Goal: Task Accomplishment & Management: Use online tool/utility

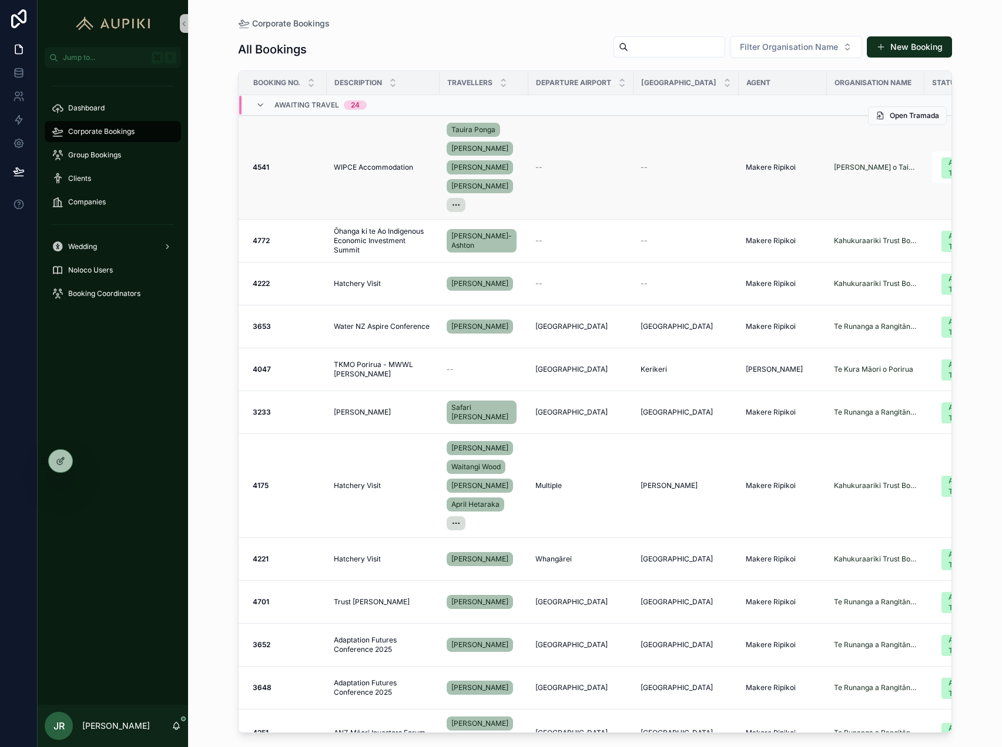
scroll to position [0, 141]
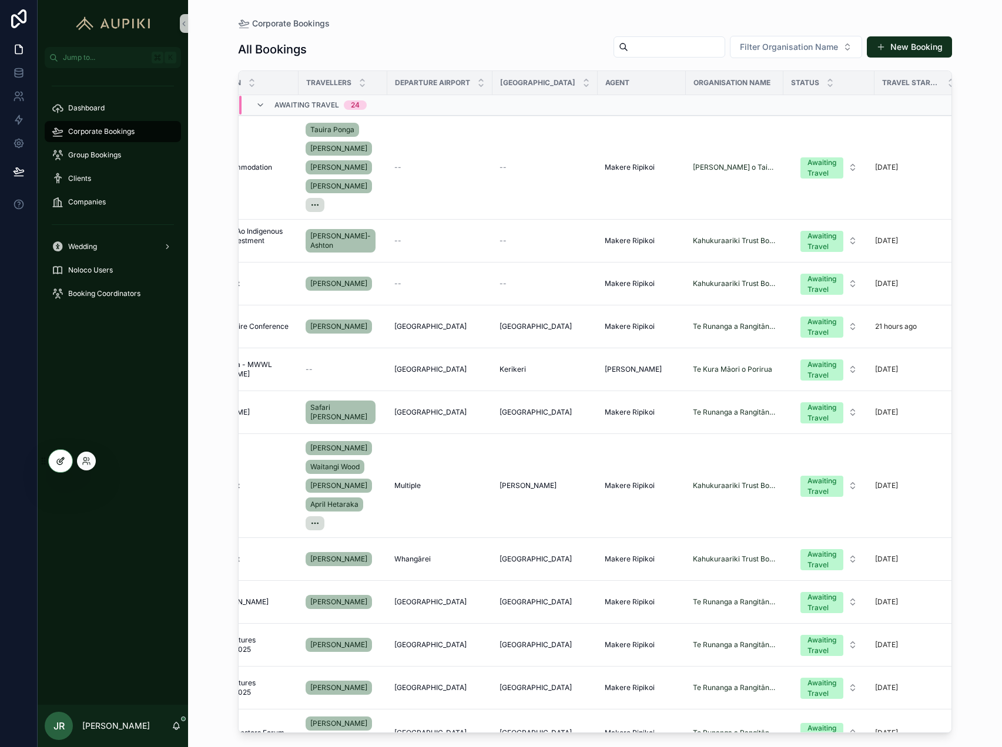
click at [62, 459] on icon at bounding box center [60, 460] width 9 height 9
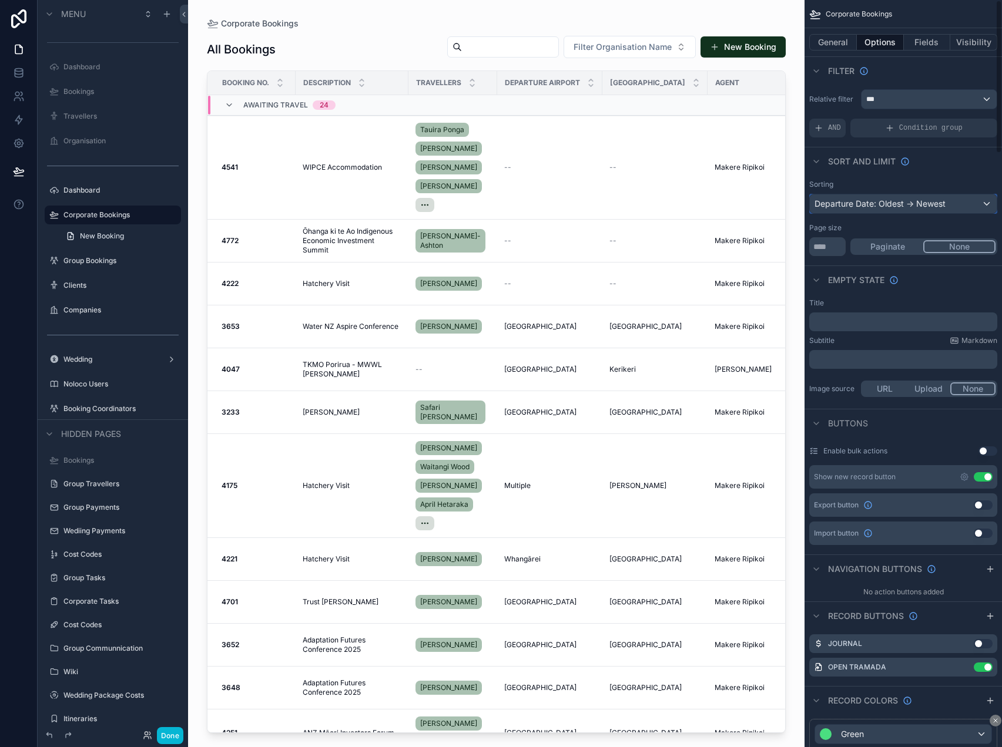
click at [913, 204] on div "Departure Date: Oldest -> Newest" at bounding box center [902, 203] width 187 height 19
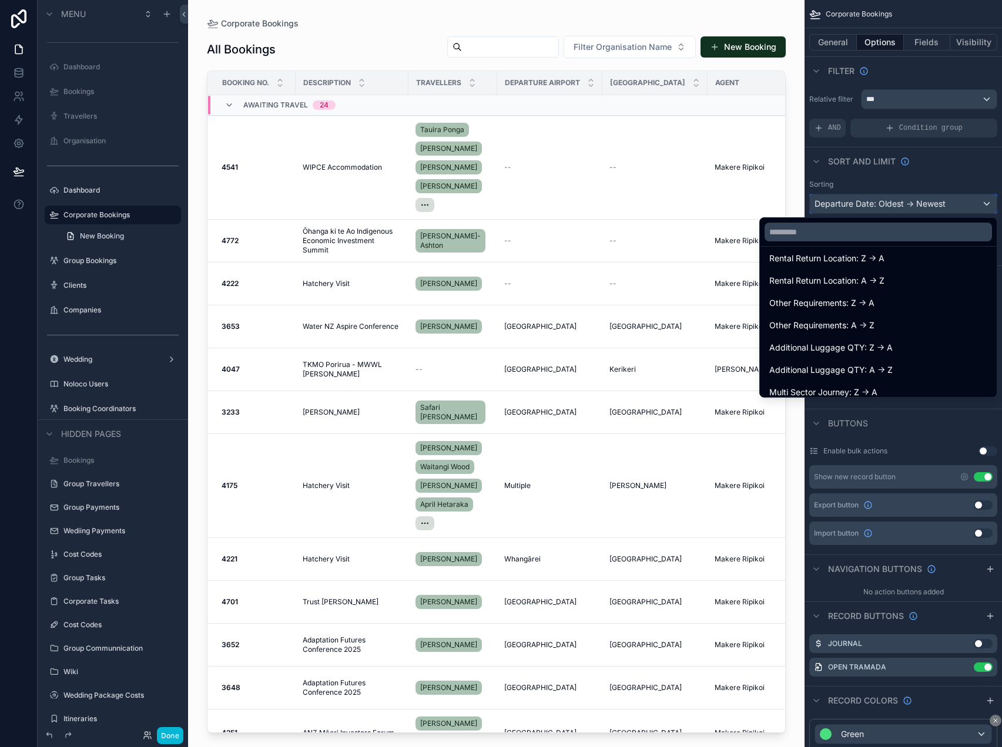
scroll to position [2115, 0]
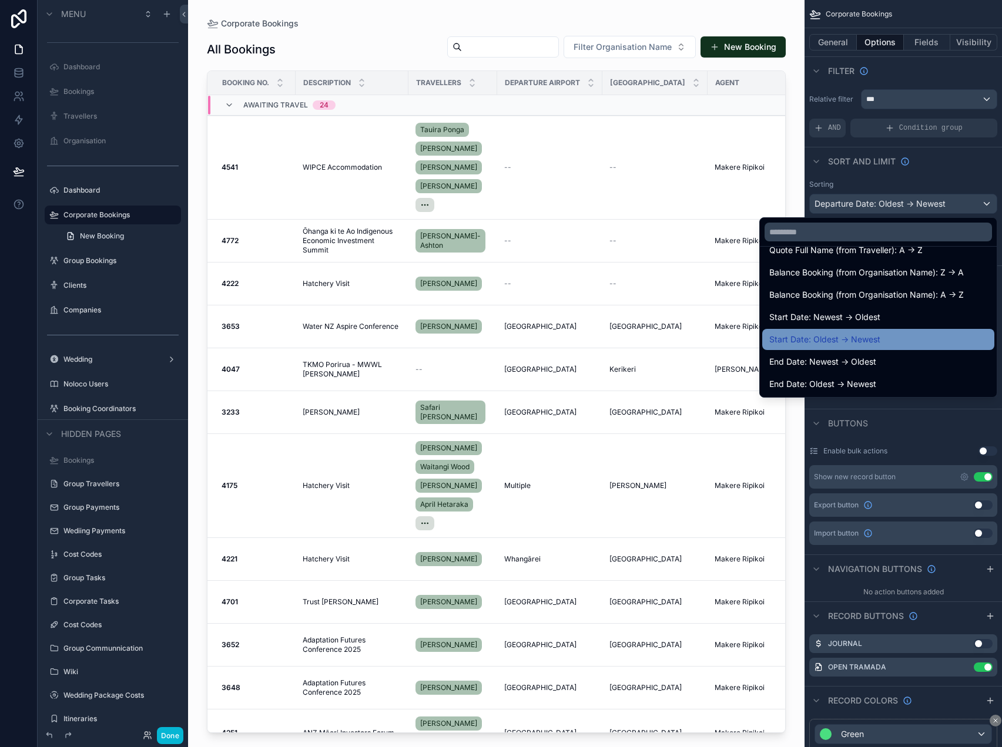
click at [892, 340] on div "Start Date: Oldest -> Newest" at bounding box center [878, 339] width 218 height 14
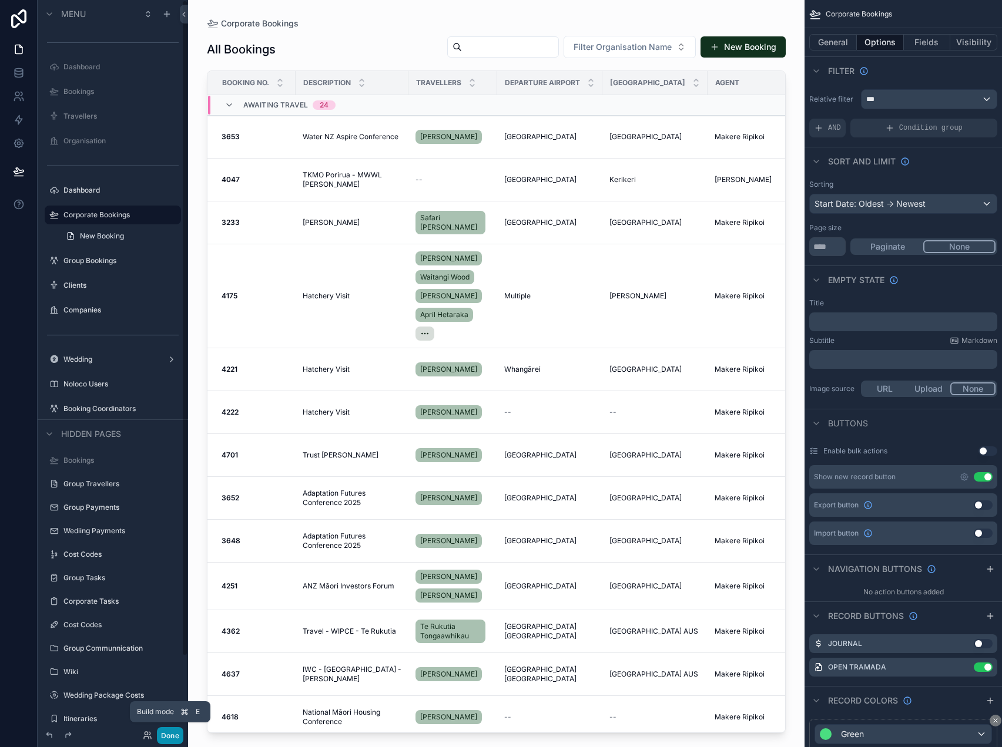
click at [164, 738] on button "Done" at bounding box center [170, 735] width 26 height 17
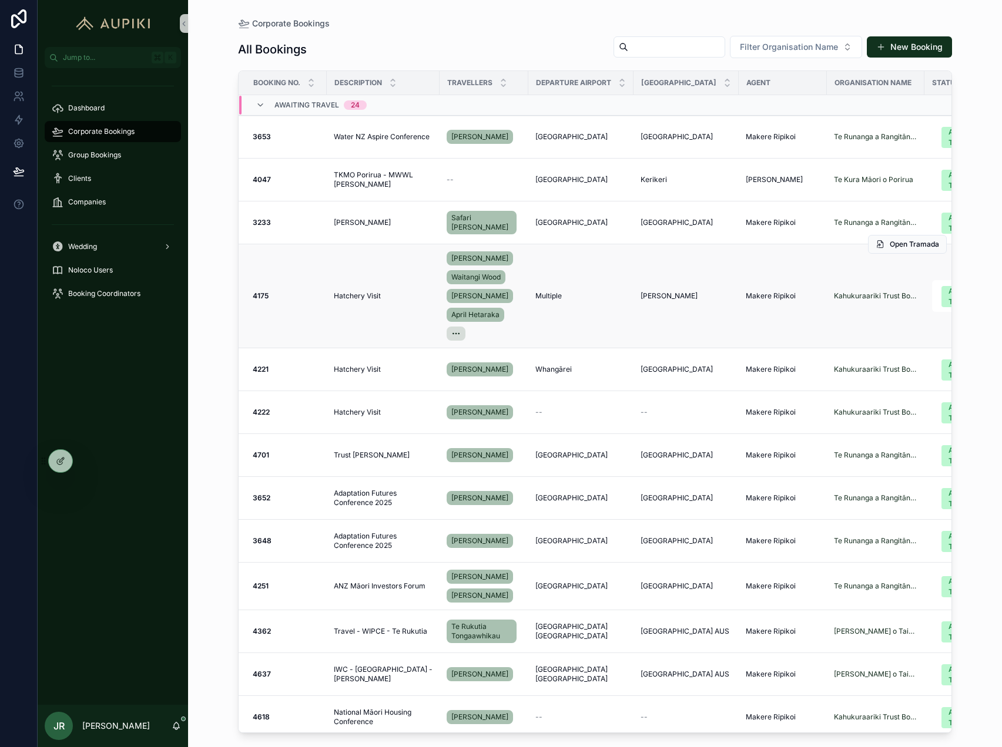
scroll to position [0, 2]
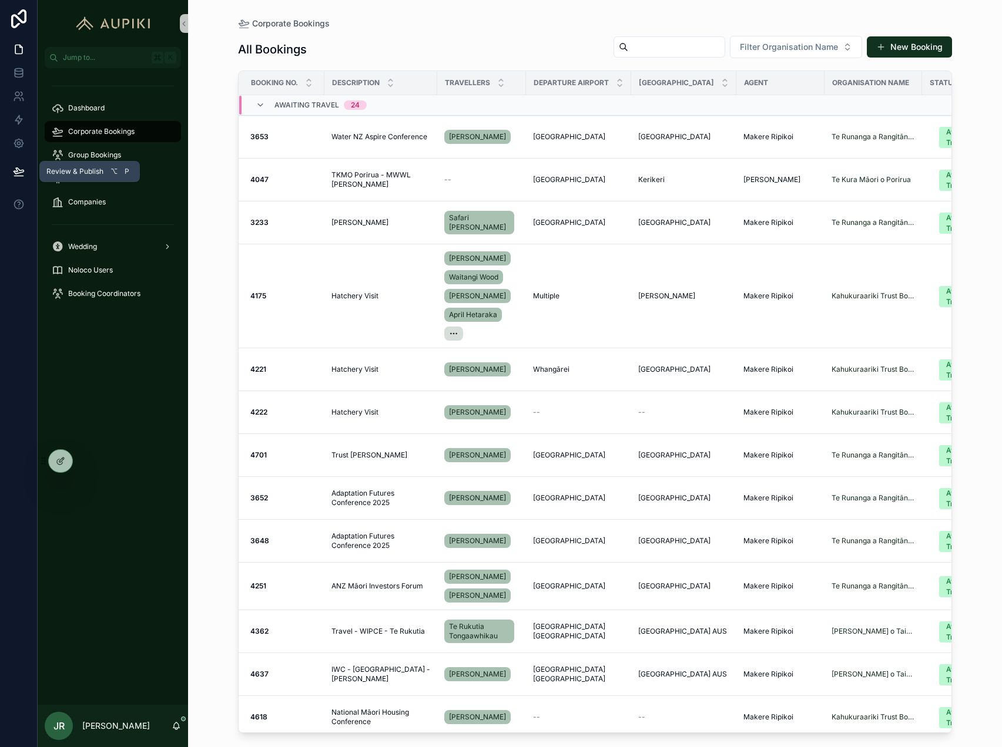
click at [17, 166] on icon at bounding box center [19, 172] width 12 height 12
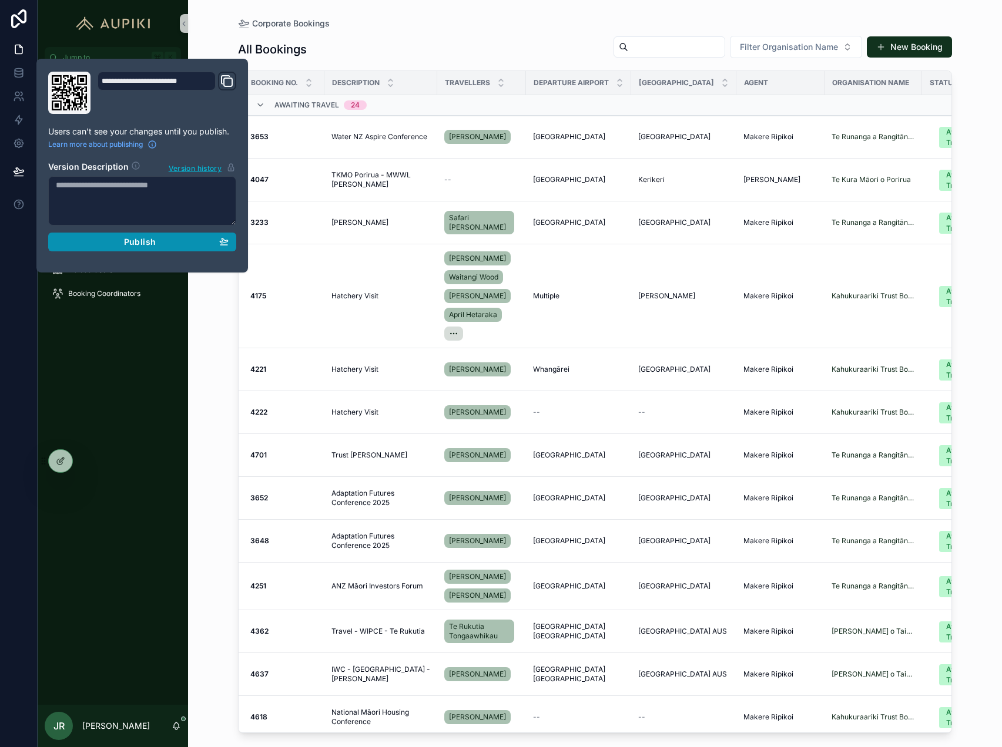
click at [175, 242] on div "Publish" at bounding box center [142, 242] width 173 height 11
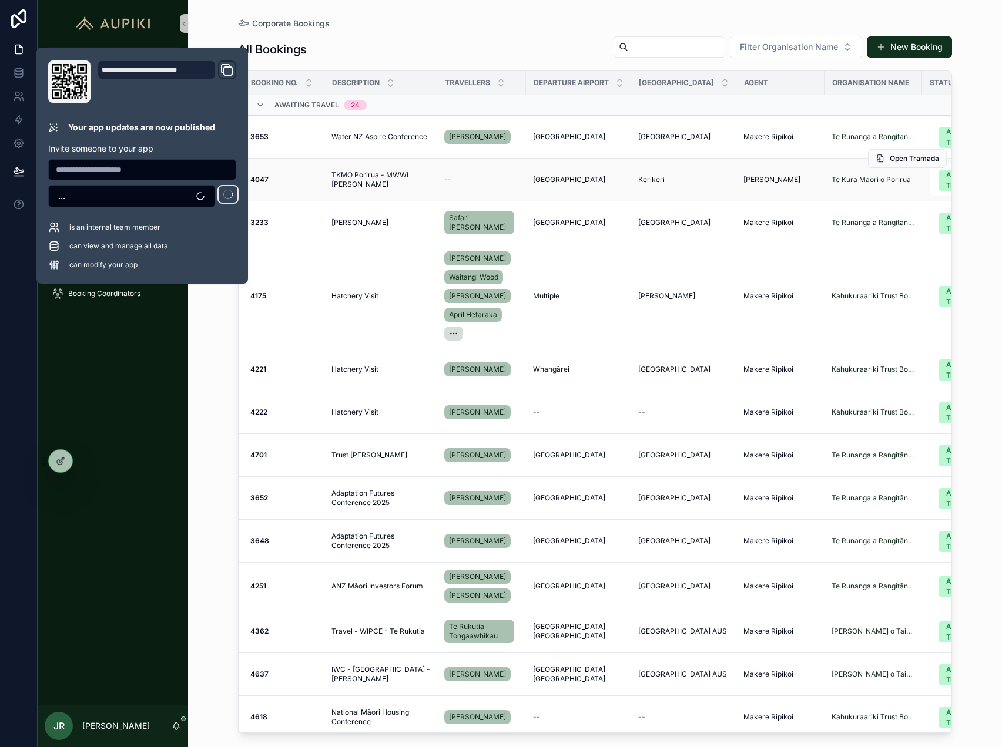
scroll to position [0, 141]
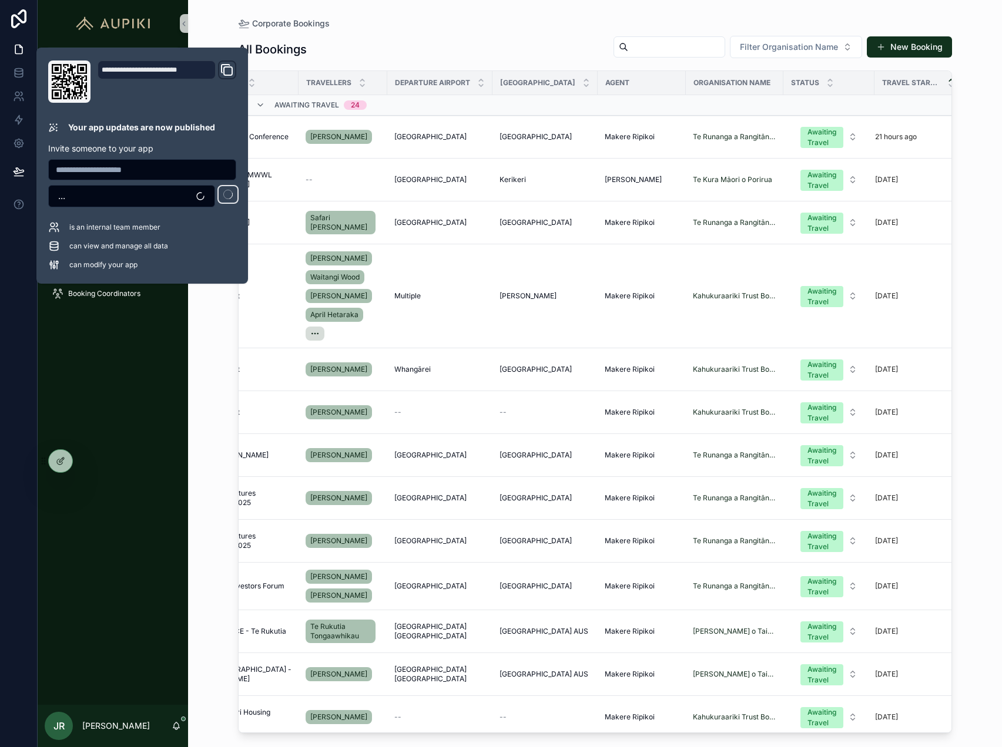
click at [976, 155] on div "Corporate Bookings All Bookings Filter Organisation Name New Booking Booking No…" at bounding box center [595, 373] width 814 height 747
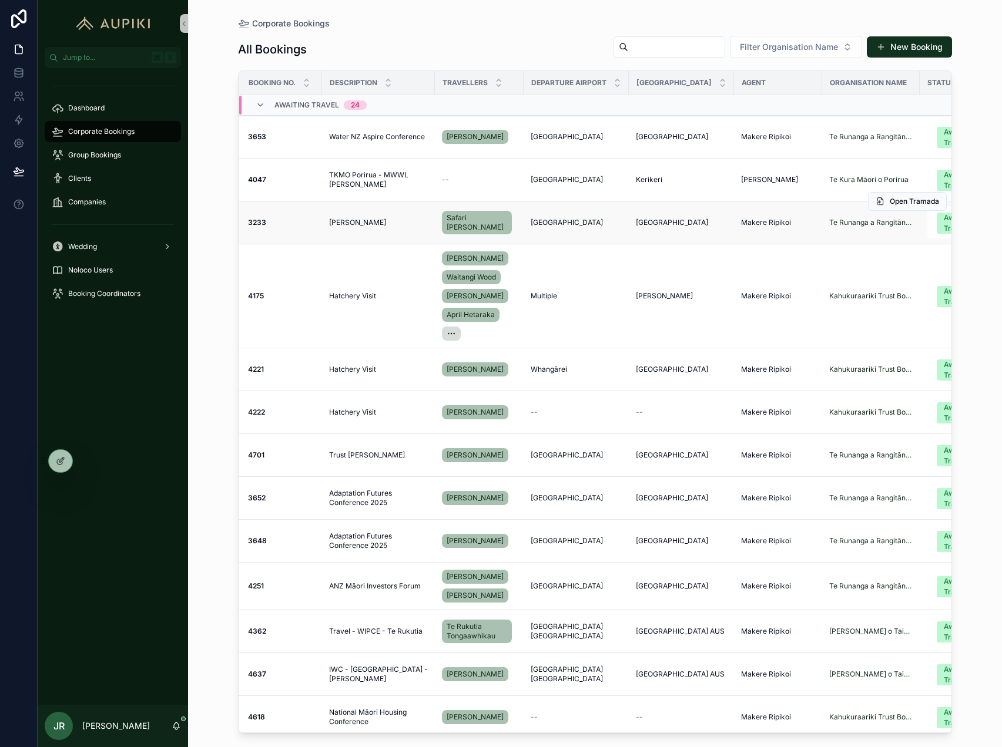
scroll to position [0, 2]
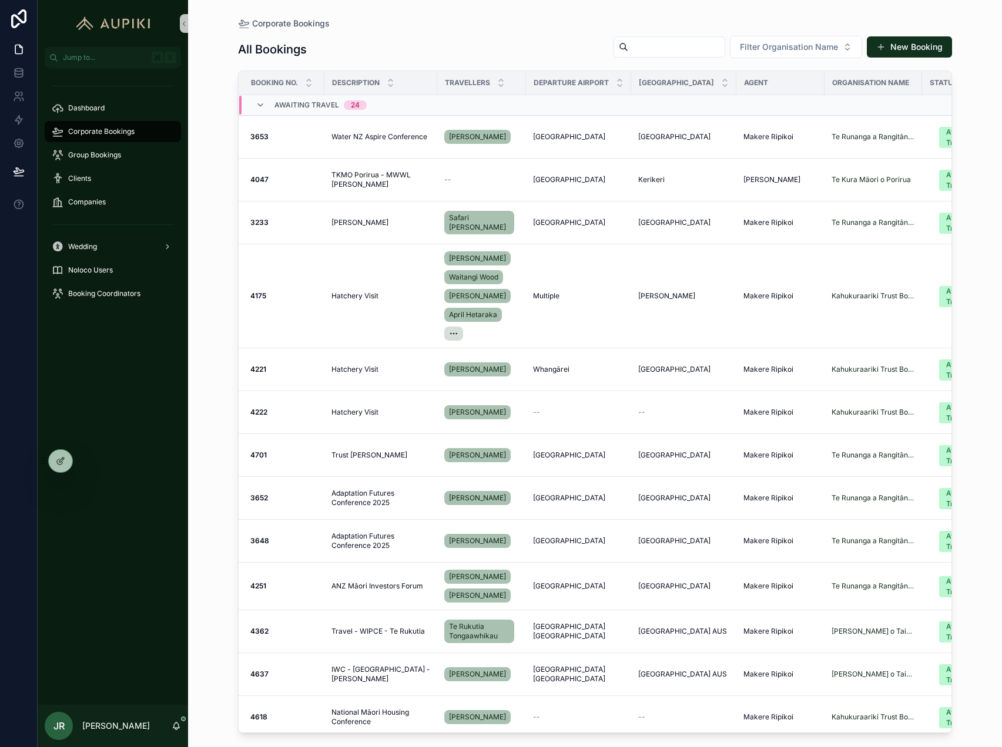
click at [295, 110] on div "Awaiting Travel 24" at bounding box center [320, 105] width 92 height 19
